Goal: Task Accomplishment & Management: Manage account settings

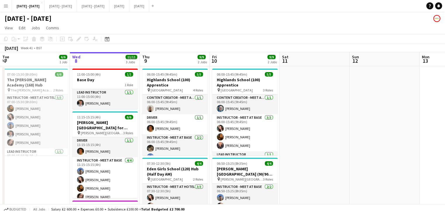
scroll to position [0, 121]
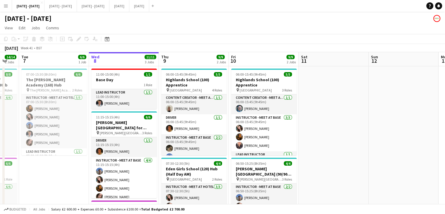
drag, startPoint x: 376, startPoint y: 159, endPoint x: 395, endPoint y: 153, distance: 19.7
click at [395, 153] on app-calendar-viewport "Sun 5 Mon 6 14/14 2 Jobs Tue 7 6/6 1 Job Wed 8 11/11 3 Jobs Thu 9 9/9 2 Jobs Fr…" at bounding box center [222, 168] width 445 height 232
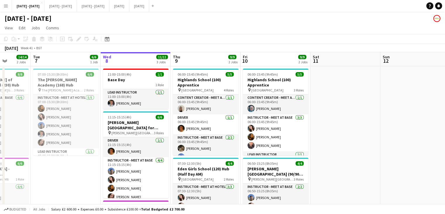
drag, startPoint x: 73, startPoint y: 170, endPoint x: 116, endPoint y: 165, distance: 43.9
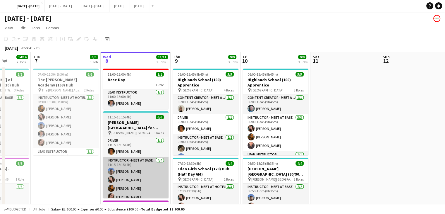
click at [85, 169] on app-calendar-viewport "Sat 4 Sun 5 Mon 6 14/14 2 Jobs Tue 7 6/6 1 Job Wed 8 11/11 3 Jobs Thu 9 9/9 2 J…" at bounding box center [222, 168] width 445 height 232
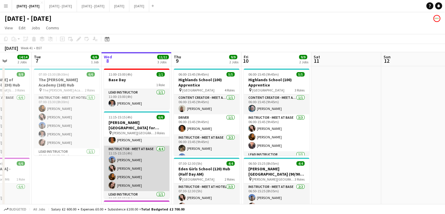
scroll to position [24, 0]
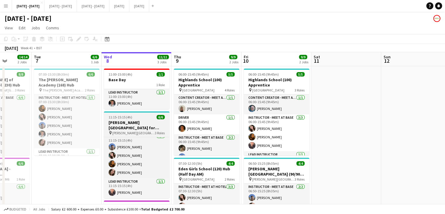
click at [148, 121] on h3 "[PERSON_NAME][GEOGRAPHIC_DATA] for Boys (170) Hub (Half Day PM)" at bounding box center [137, 125] width 66 height 11
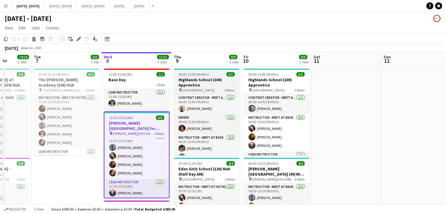
drag, startPoint x: 76, startPoint y: 38, endPoint x: 199, endPoint y: 73, distance: 128.0
click at [76, 39] on div "Edit" at bounding box center [78, 38] width 7 height 7
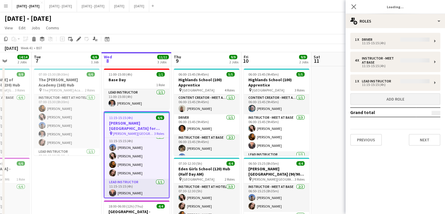
type input "**********"
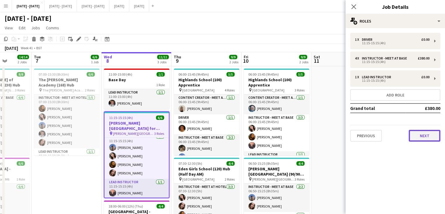
click at [427, 136] on button "Next" at bounding box center [425, 136] width 32 height 12
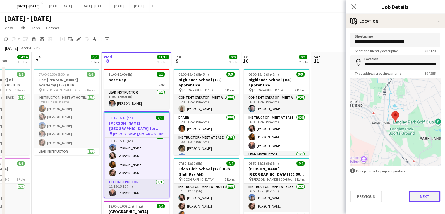
click at [426, 198] on button "Next" at bounding box center [425, 196] width 32 height 12
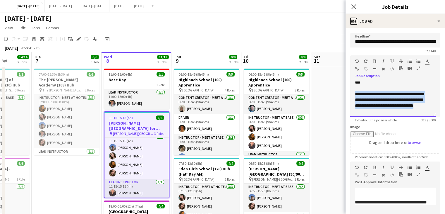
scroll to position [57, 0]
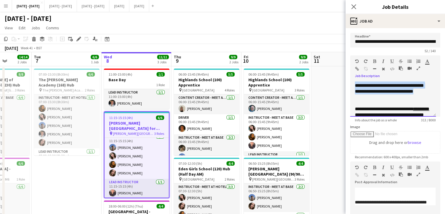
drag, startPoint x: 355, startPoint y: 109, endPoint x: 423, endPoint y: 97, distance: 68.9
click at [423, 97] on div "**********" at bounding box center [391, 88] width 72 height 23
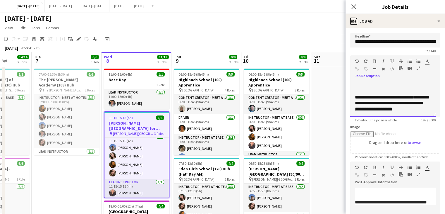
scroll to position [18, 0]
click at [372, 89] on div at bounding box center [393, 91] width 76 height 6
click at [354, 7] on icon "Close pop-in" at bounding box center [354, 7] width 6 height 6
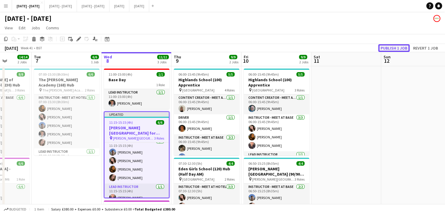
click at [394, 44] on button "Publish 1 job" at bounding box center [393, 48] width 31 height 8
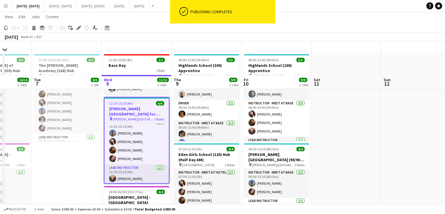
scroll to position [0, 0]
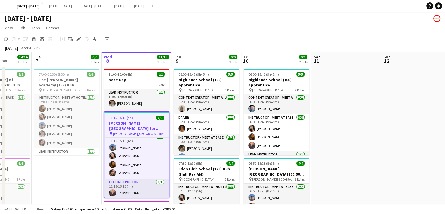
click at [366, 141] on app-calendar-viewport "Sat 4 Sun 5 Mon 6 14/14 2 Jobs Tue 7 6/6 1 Job Wed 8 11/11 3 Jobs Thu 9 9/9 2 J…" at bounding box center [222, 168] width 445 height 232
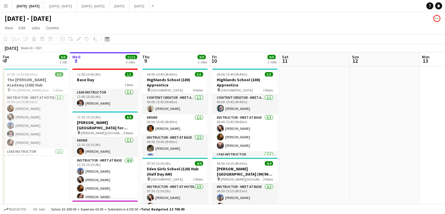
drag, startPoint x: 335, startPoint y: 205, endPoint x: 349, endPoint y: 204, distance: 14.1
click at [349, 203] on div "Budgeted All jobs Salary £2 600.00 + Expenses £0.00 + Subsistence £100.00 = Tot…" at bounding box center [222, 209] width 445 height 10
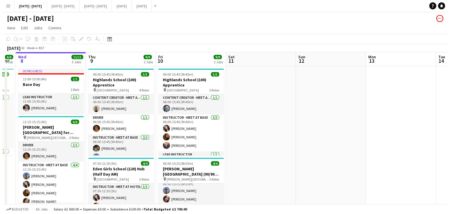
scroll to position [0, 203]
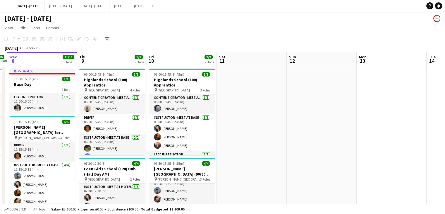
drag, startPoint x: 308, startPoint y: 153, endPoint x: 245, endPoint y: 176, distance: 67.0
click at [245, 176] on app-calendar-viewport "Sun 5 Mon 6 14/14 2 Jobs Tue 7 6/6 1 Job Wed 8 11/11 3 Jobs Thu 9 9/9 2 Jobs Fr…" at bounding box center [222, 168] width 445 height 232
click at [62, 6] on button "[DATE] - [DATE] Close" at bounding box center [60, 5] width 32 height 11
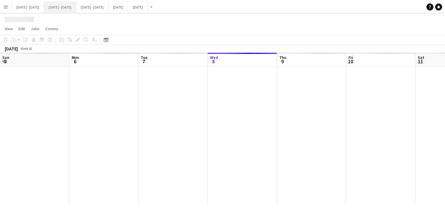
scroll to position [0, 140]
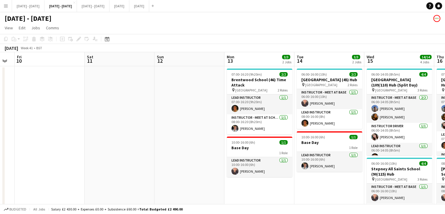
drag, startPoint x: 354, startPoint y: 143, endPoint x: 159, endPoint y: 156, distance: 195.7
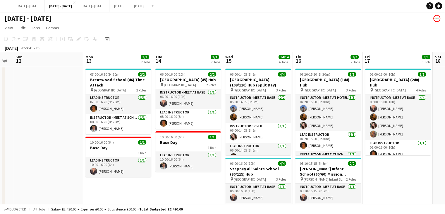
drag, startPoint x: 324, startPoint y: 182, endPoint x: 182, endPoint y: 195, distance: 142.0
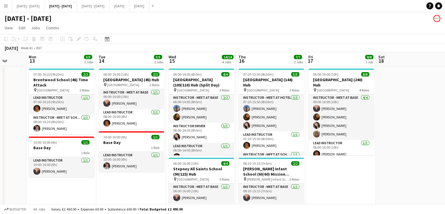
scroll to position [0, 256]
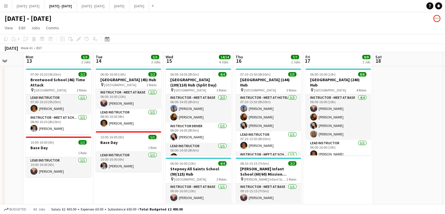
drag, startPoint x: 186, startPoint y: 195, endPoint x: 126, endPoint y: 199, distance: 60.1
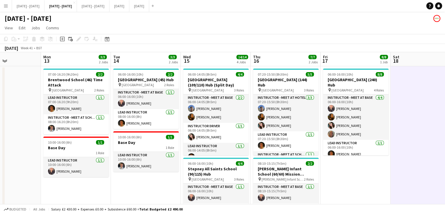
drag, startPoint x: 146, startPoint y: 188, endPoint x: 165, endPoint y: 184, distance: 19.0
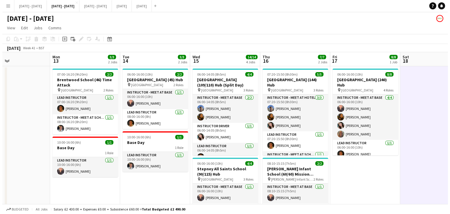
scroll to position [0, 232]
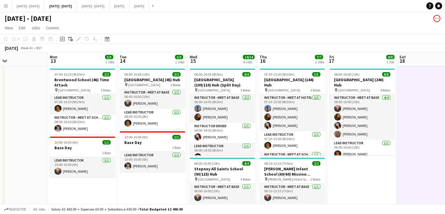
drag, startPoint x: 343, startPoint y: 177, endPoint x: 349, endPoint y: 175, distance: 5.9
click at [28, 7] on button "[DATE] - [DATE] Close" at bounding box center [28, 5] width 32 height 11
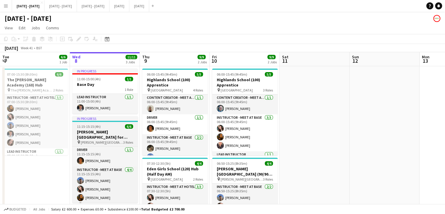
click at [101, 131] on h3 "[PERSON_NAME][GEOGRAPHIC_DATA] for Boys (170) Hub (Half Day PM)" at bounding box center [105, 134] width 66 height 11
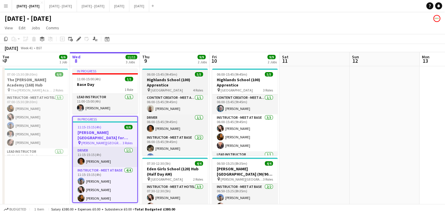
click at [77, 40] on icon "Edit" at bounding box center [78, 39] width 5 height 5
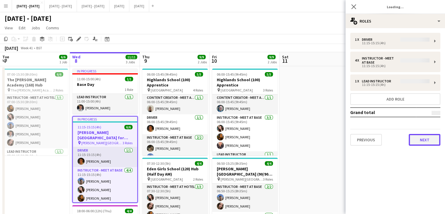
click at [428, 141] on button "Next" at bounding box center [425, 140] width 32 height 12
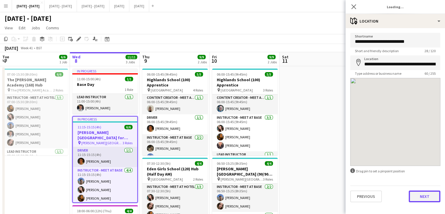
click at [421, 196] on button "Next" at bounding box center [425, 196] width 32 height 12
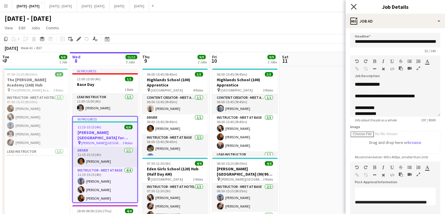
click at [353, 6] on icon at bounding box center [354, 7] width 6 height 6
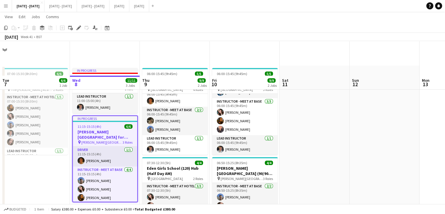
scroll to position [59, 0]
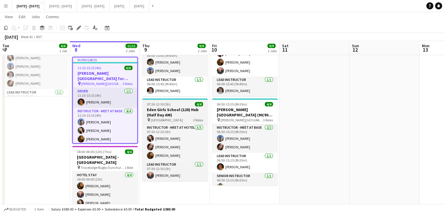
click at [171, 114] on h3 "Eden Girls School (120) Hub (Half Day AM)" at bounding box center [175, 112] width 66 height 11
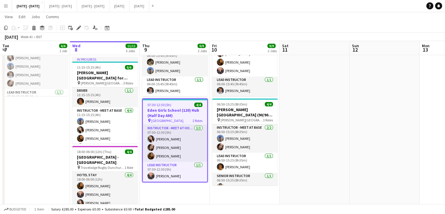
click at [7, 8] on button "Menu" at bounding box center [6, 6] width 12 height 12
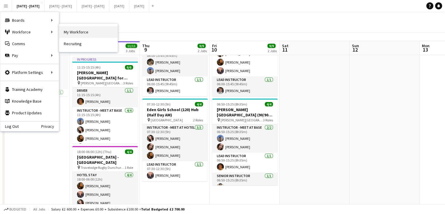
click at [68, 33] on link "My Workforce" at bounding box center [88, 32] width 59 height 12
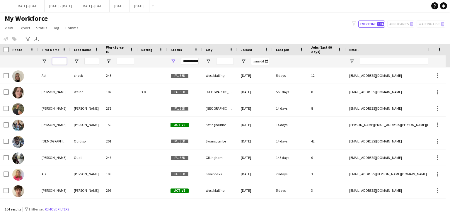
click at [64, 61] on input "First Name Filter Input" at bounding box center [59, 61] width 15 height 7
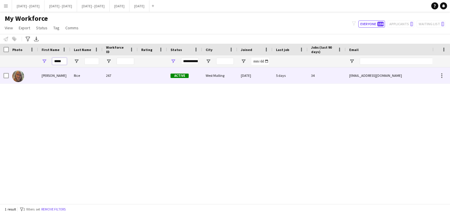
type input "*****"
click at [121, 74] on div "267" at bounding box center [119, 75] width 35 height 16
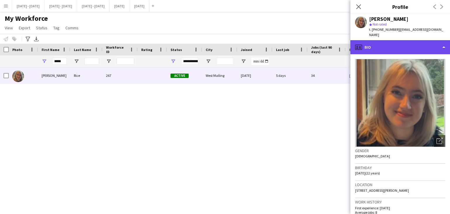
click at [443, 40] on div "profile Bio" at bounding box center [400, 47] width 100 height 14
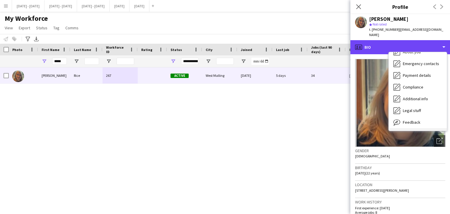
scroll to position [55, 0]
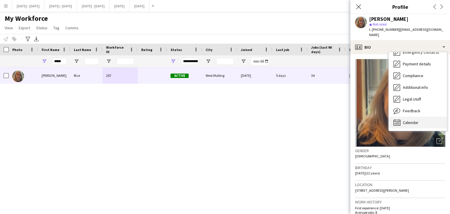
click at [411, 120] on span "Calendar" at bounding box center [410, 122] width 16 height 5
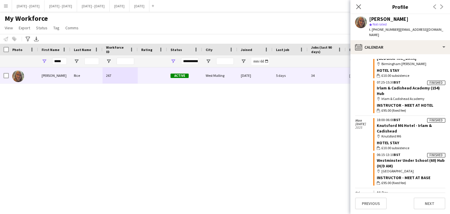
scroll to position [2155, 0]
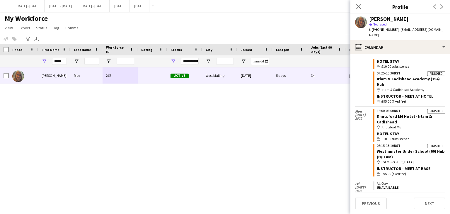
drag, startPoint x: 357, startPoint y: 8, endPoint x: 327, endPoint y: 1, distance: 31.4
click at [357, 8] on icon "Close pop-in" at bounding box center [358, 6] width 5 height 5
